Goal: Information Seeking & Learning: Learn about a topic

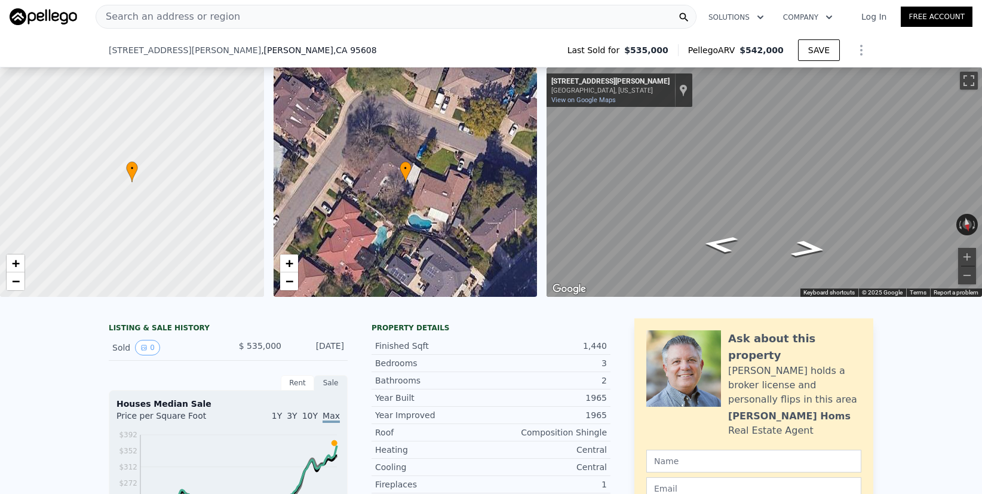
scroll to position [126, 0]
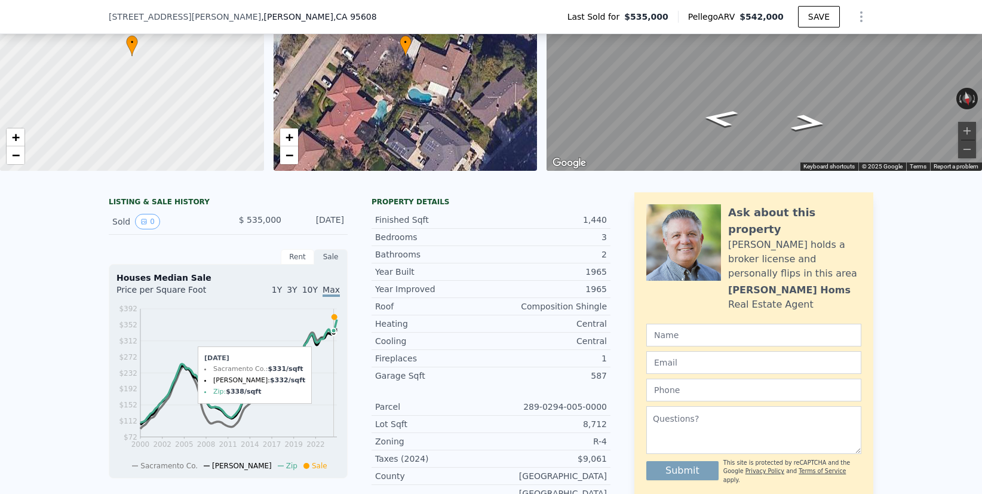
click at [334, 317] on icon at bounding box center [333, 316] width 5 height 5
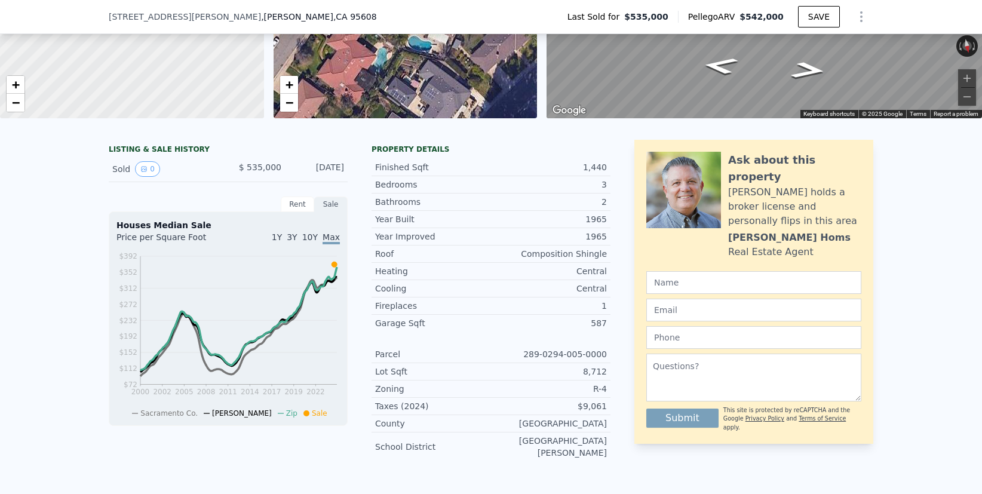
scroll to position [149, 0]
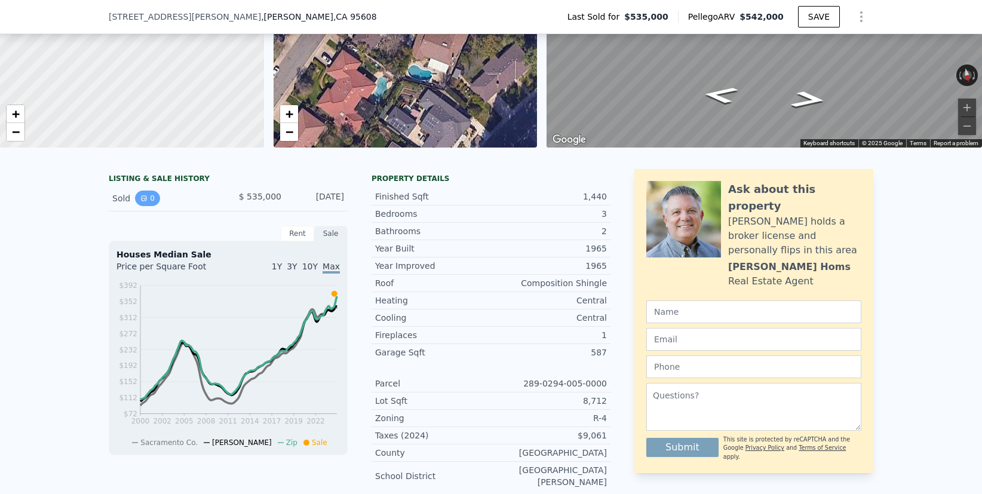
click at [151, 196] on button "0" at bounding box center [147, 199] width 25 height 16
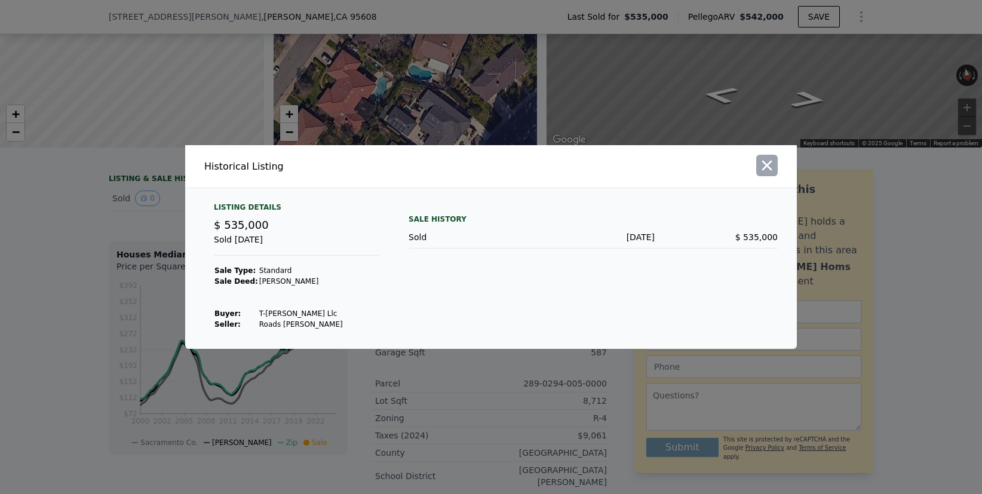
click at [767, 164] on icon "button" at bounding box center [766, 165] width 17 height 17
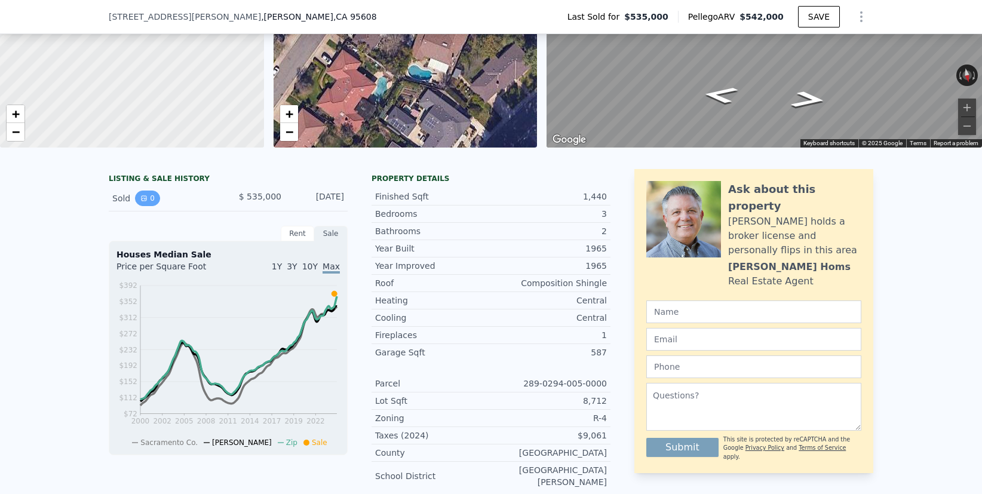
click at [148, 196] on button "0" at bounding box center [147, 199] width 25 height 16
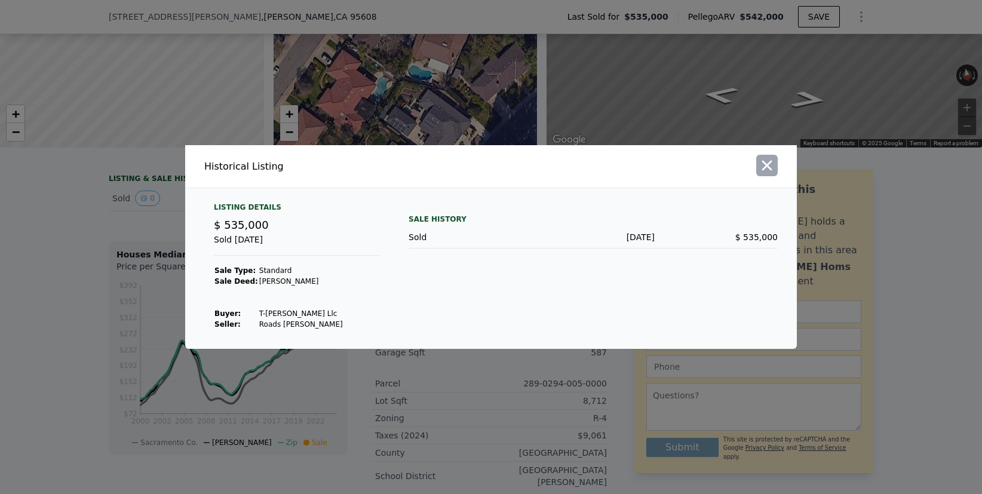
click at [764, 166] on icon "button" at bounding box center [766, 165] width 17 height 17
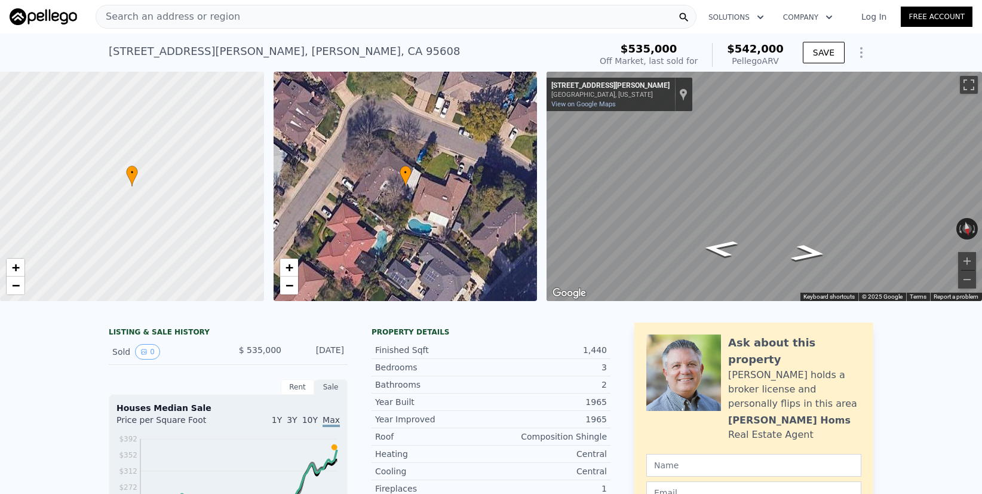
scroll to position [0, 0]
click at [459, 21] on div "Search an address or region" at bounding box center [396, 17] width 601 height 24
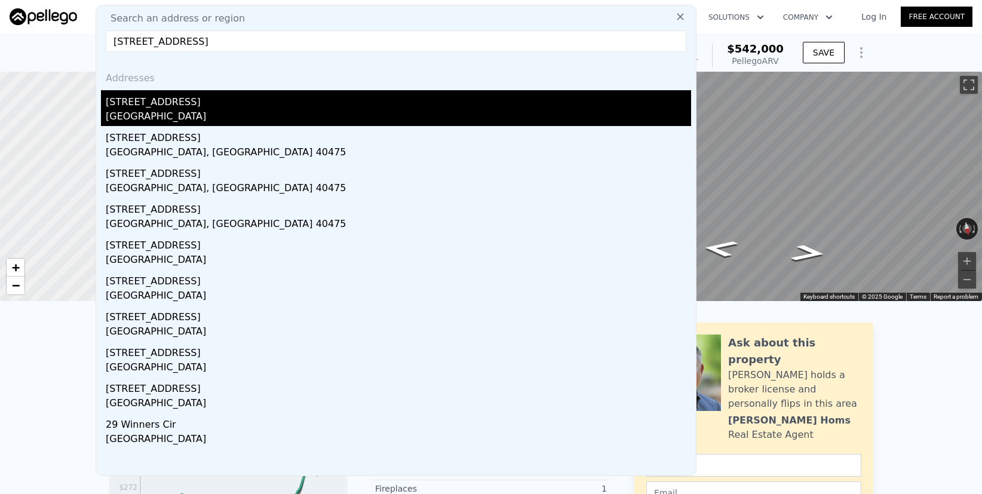
type input "29 saratoga circle"
click at [167, 110] on div "Sacramento, CA 95864" at bounding box center [398, 117] width 585 height 17
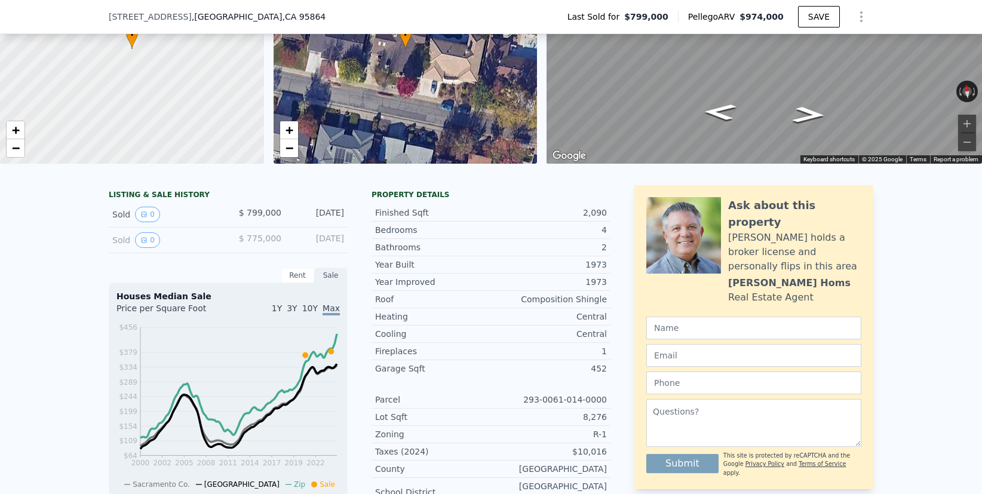
scroll to position [133, 0]
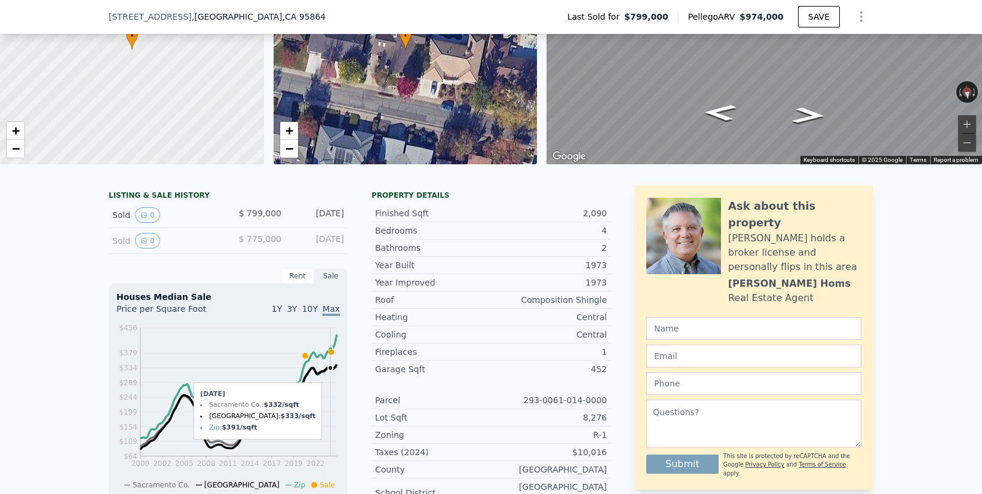
click at [330, 352] on icon at bounding box center [330, 351] width 5 height 5
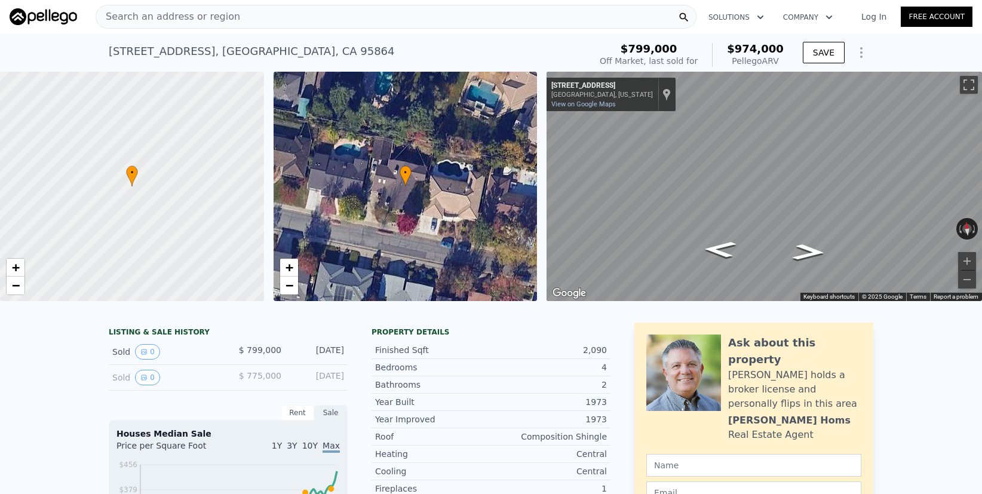
scroll to position [0, 0]
click at [330, 489] on icon at bounding box center [330, 488] width 5 height 5
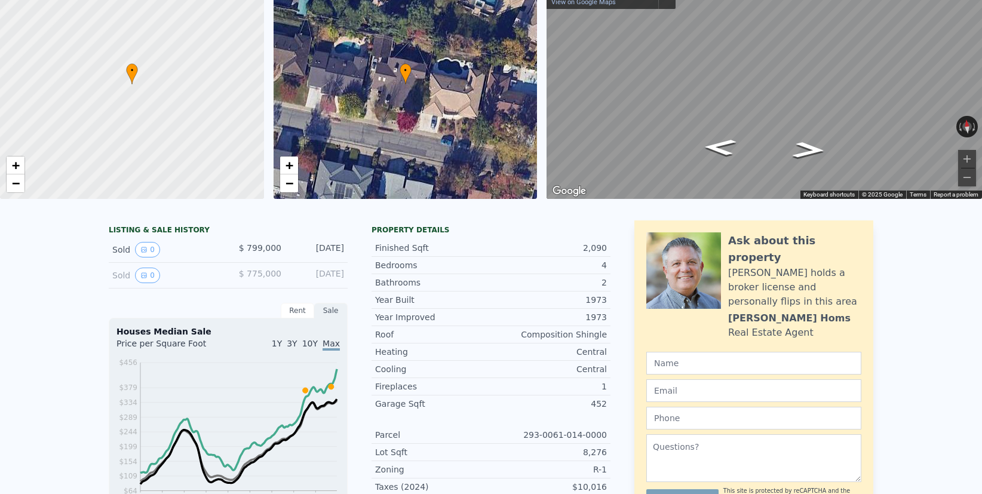
scroll to position [2, 0]
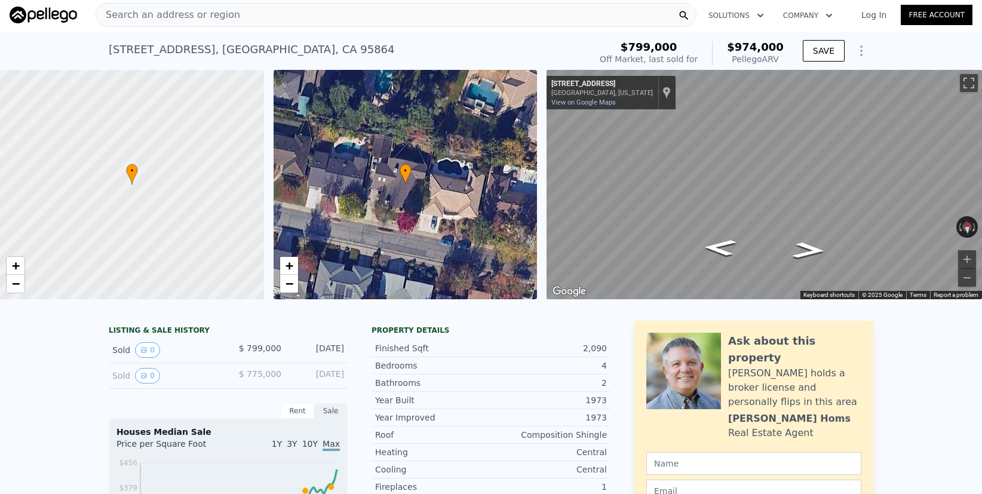
click at [436, 16] on div "Search an address or region" at bounding box center [396, 15] width 601 height 24
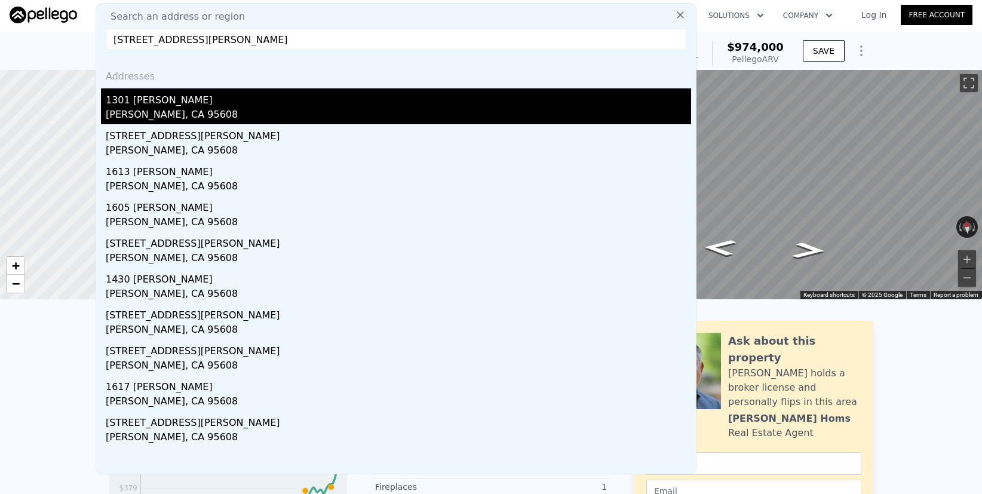
type input "1301 Gary Way, Carmichael, CA 95608"
click at [247, 93] on div "1301 Gary Way" at bounding box center [398, 97] width 585 height 19
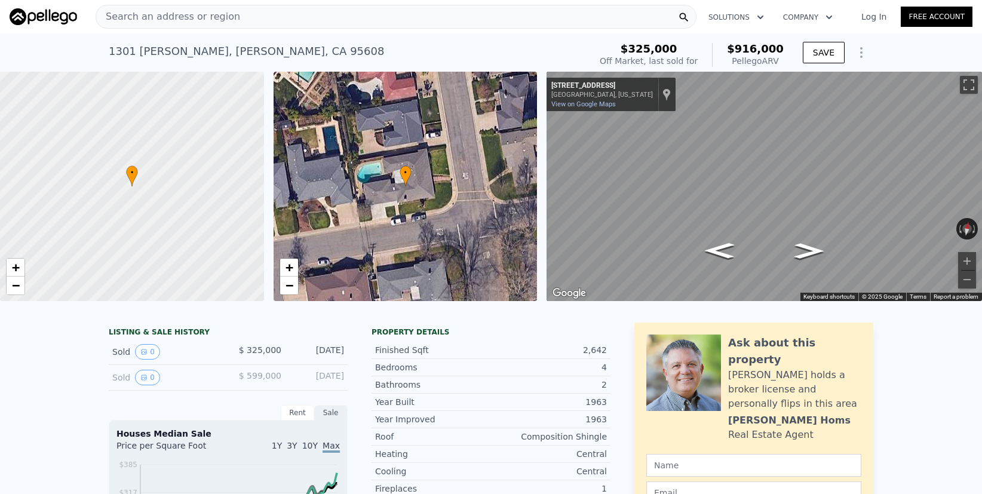
click at [196, 16] on span "Search an address or region" at bounding box center [168, 17] width 144 height 14
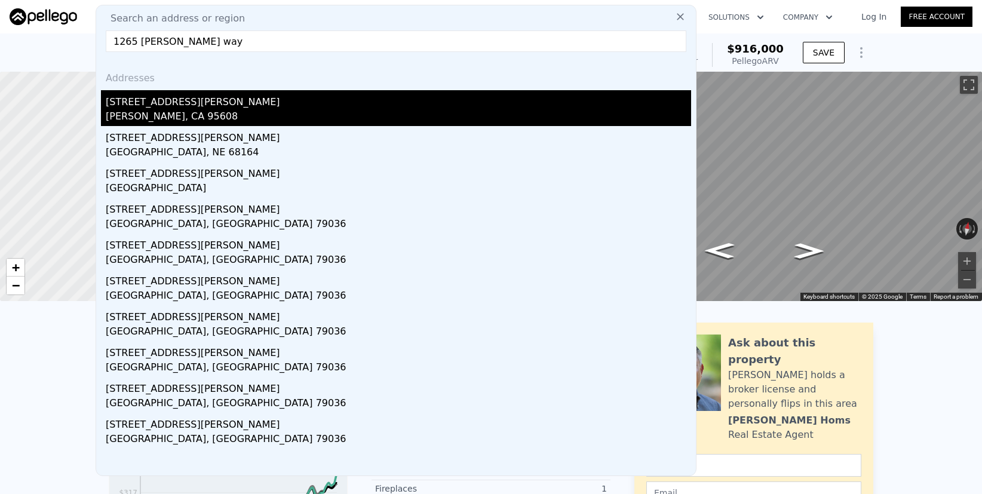
type input "1265 Meredith way"
click at [113, 111] on div "Carmichael, CA 95608" at bounding box center [398, 117] width 585 height 17
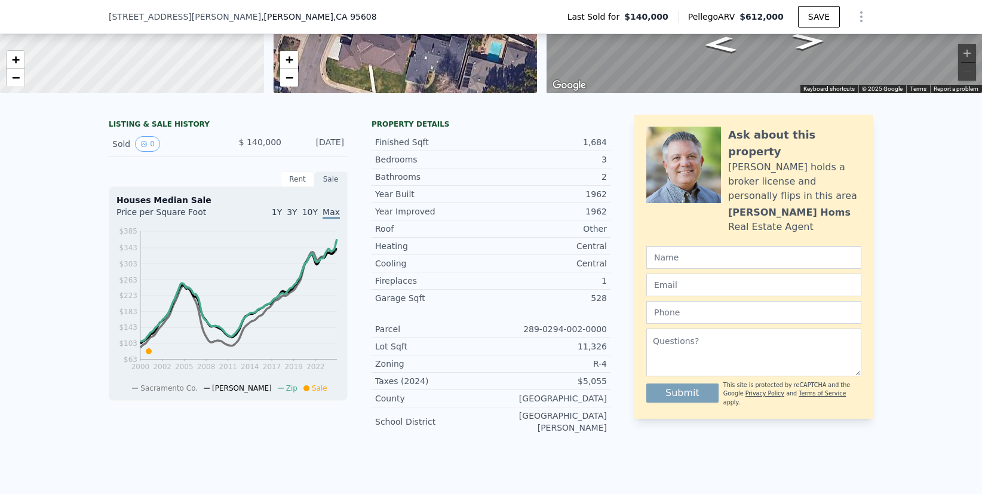
scroll to position [202, 0]
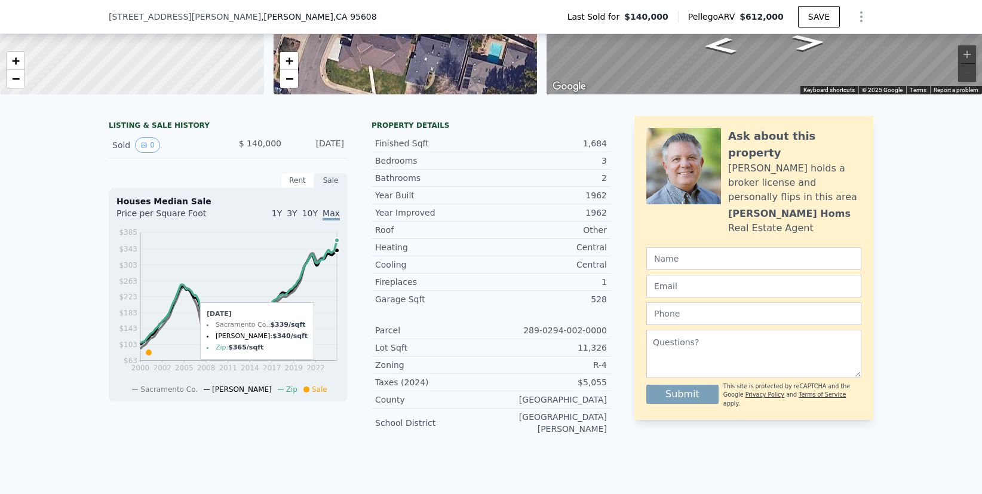
click at [337, 272] on icon "2000 2002 2005 2008 2011 2014 2017 2019 2022 $63 $103 $143 $183 $223 $263 $303 …" at bounding box center [227, 310] width 223 height 168
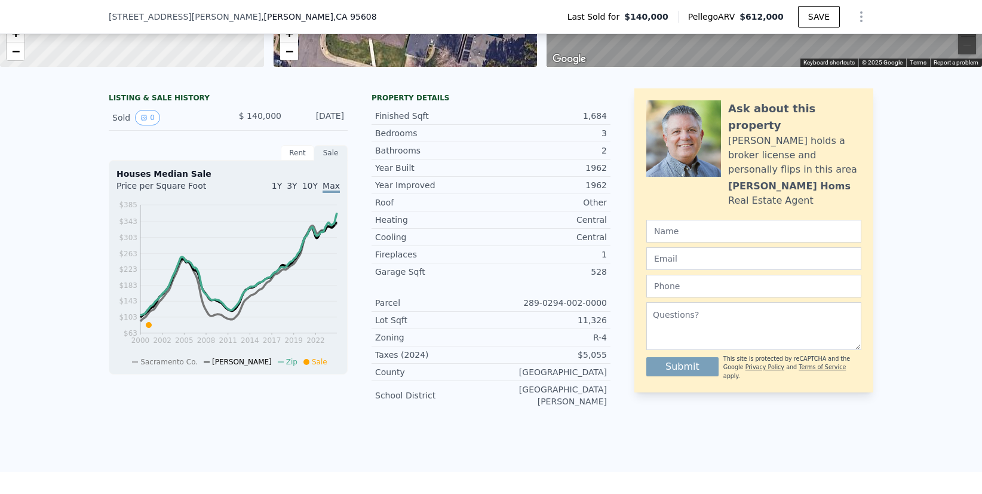
scroll to position [231, 0]
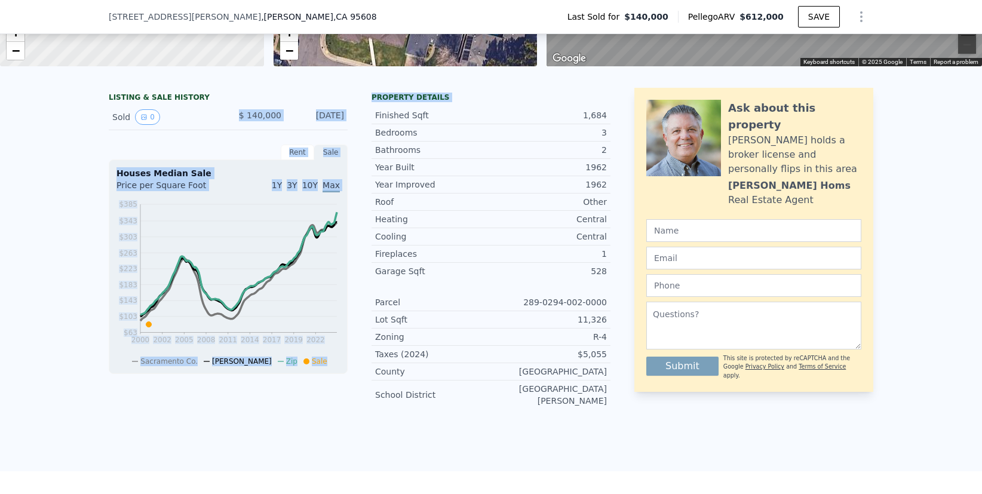
drag, startPoint x: 242, startPoint y: 108, endPoint x: 348, endPoint y: 113, distance: 105.2
click at [348, 113] on div "LISTING & SALE HISTORY Sold 0 $ 140,000 Mar 20, 2001 Rent Sale Rent over time P…" at bounding box center [360, 253] width 502 height 331
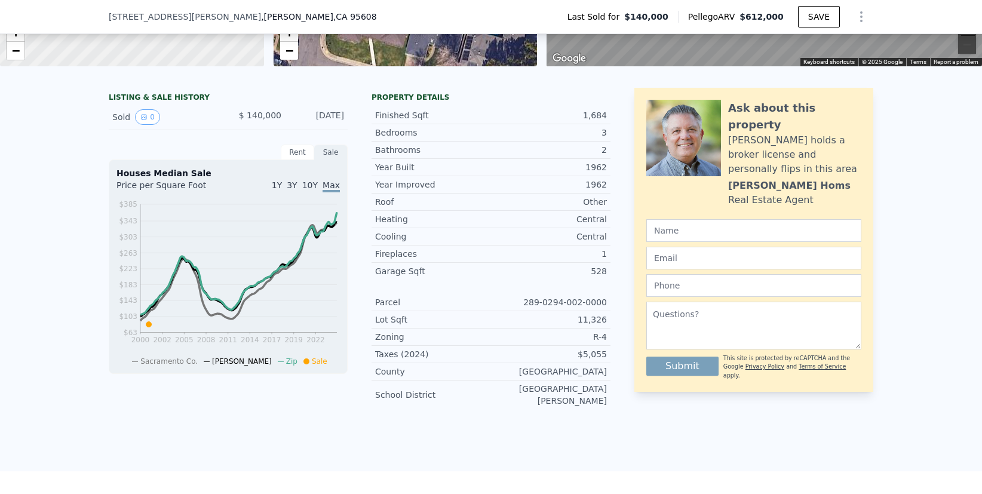
click at [450, 293] on div "Year Improved 1962 Roof Other Heating Central Cooling Central Fireplaces 1 Gara…" at bounding box center [490, 293] width 239 height 234
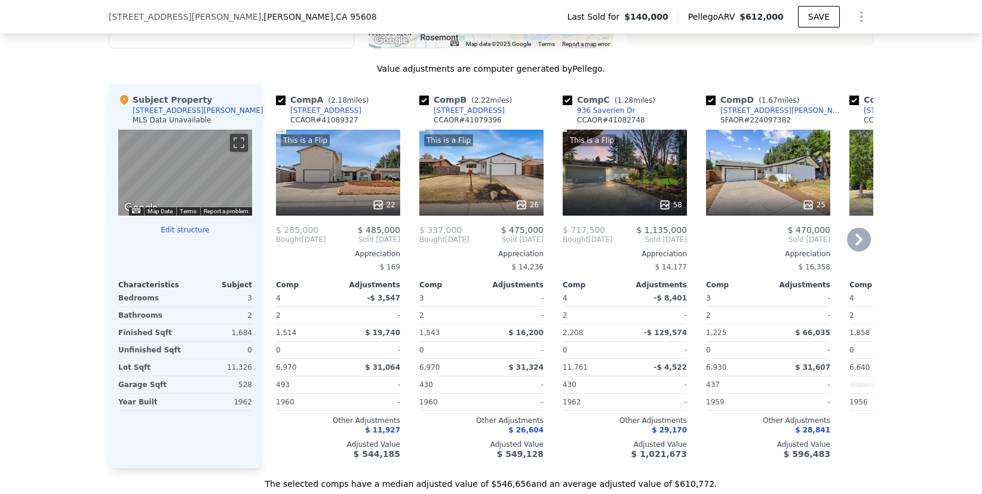
scroll to position [963, 0]
click at [856, 242] on icon at bounding box center [859, 239] width 24 height 24
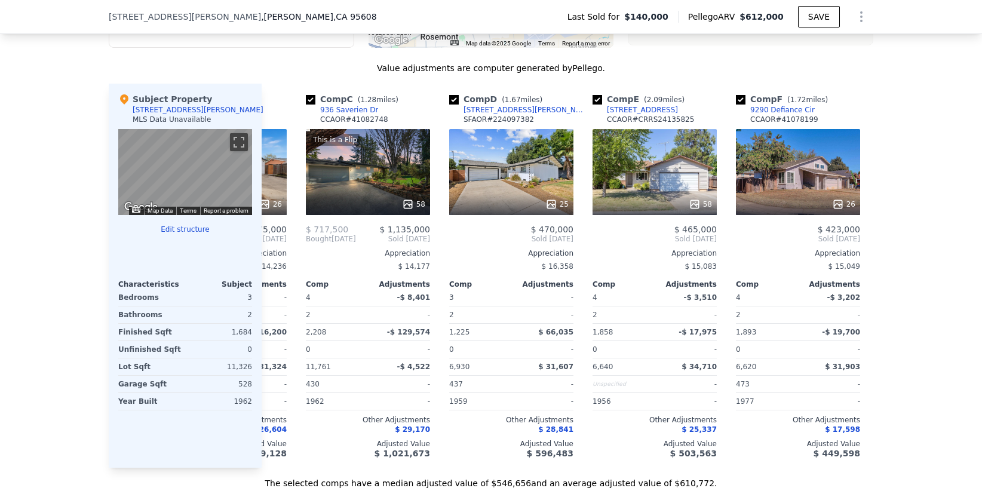
scroll to position [0, 287]
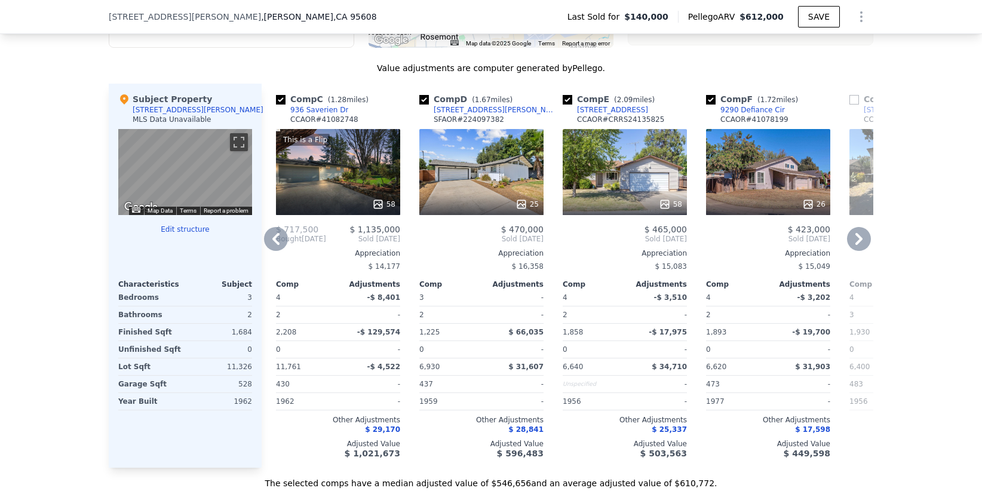
click at [763, 111] on div "9290 Defiance Cir" at bounding box center [752, 110] width 64 height 10
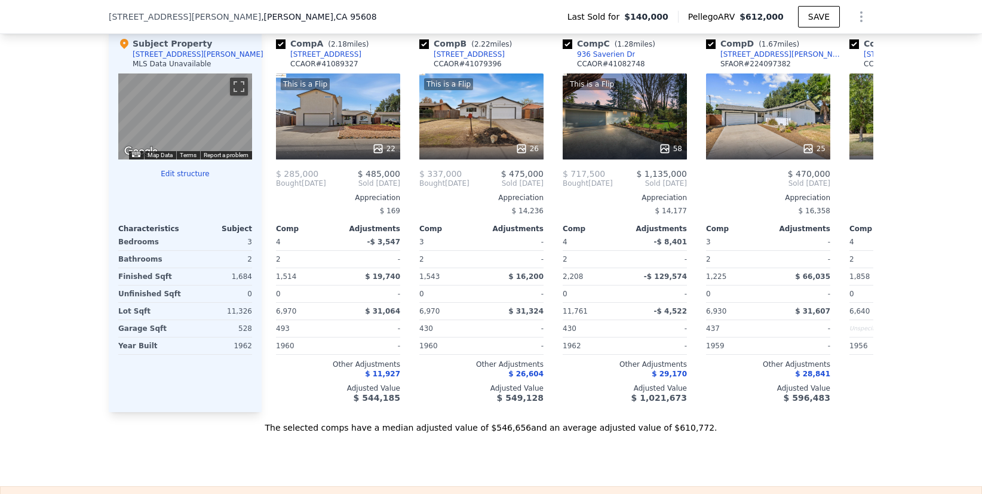
scroll to position [0, 0]
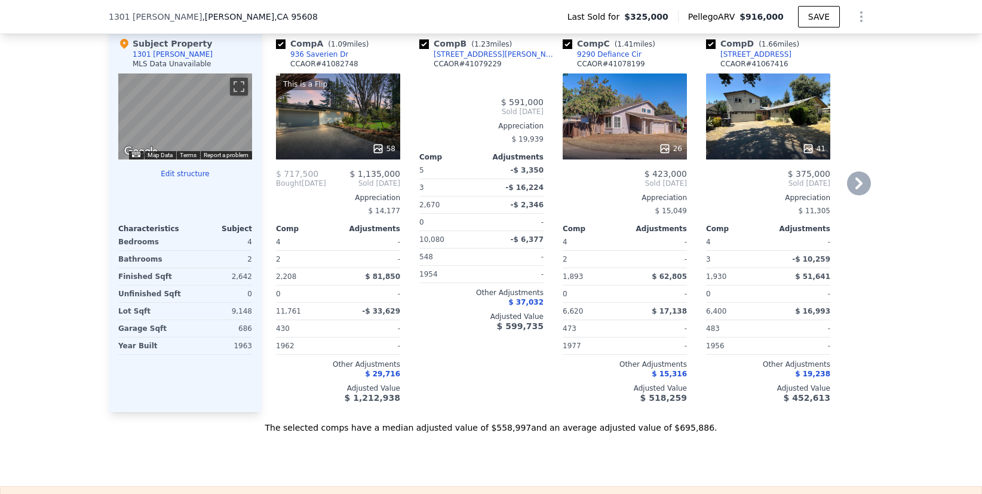
checkbox input "true"
type input "$ 916,000"
type input "6"
type input "4"
type input "5"
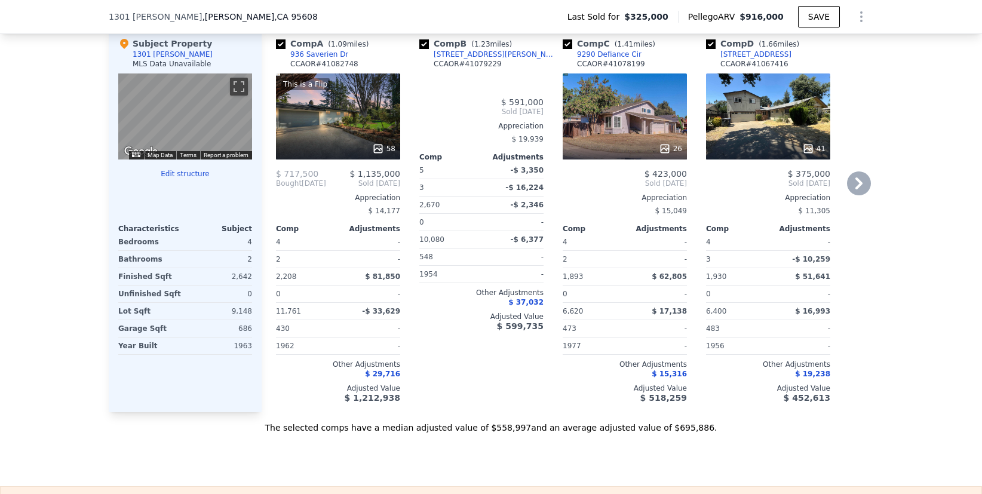
type input "2"
type input "1893"
type input "2670"
type input "$ 512,158"
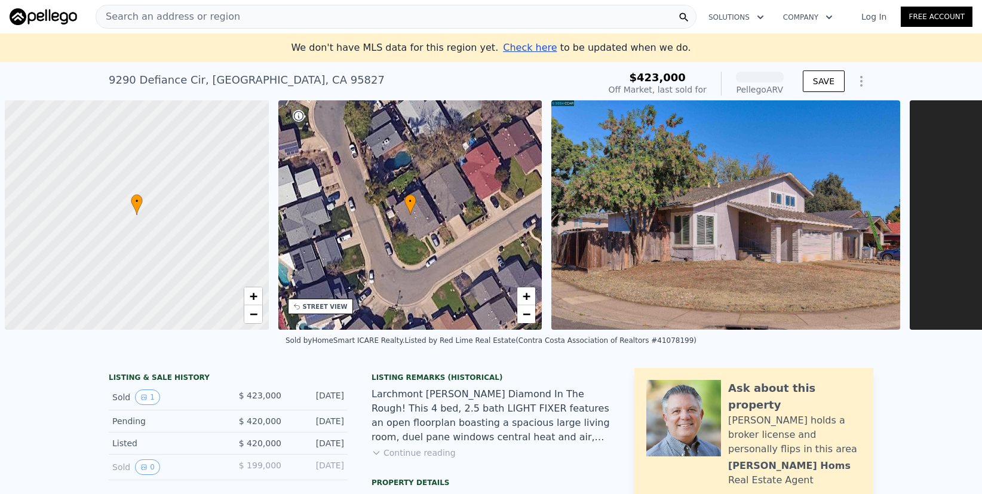
scroll to position [0, 5]
